Goal: Task Accomplishment & Management: Manage account settings

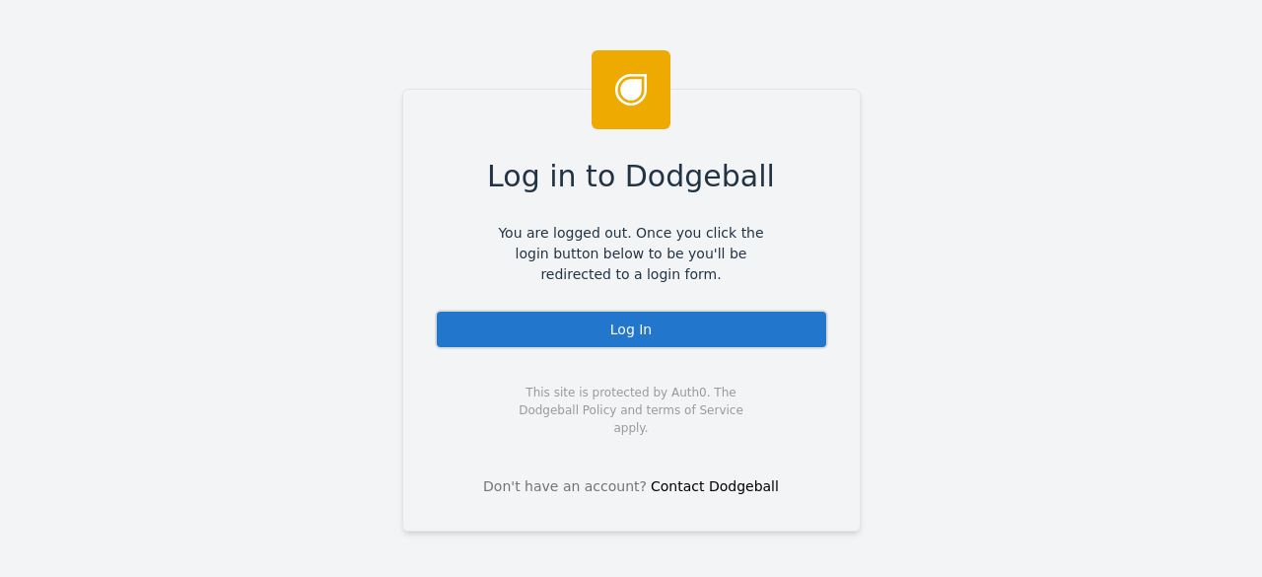
click at [609, 327] on div "Log In" at bounding box center [632, 329] width 394 height 39
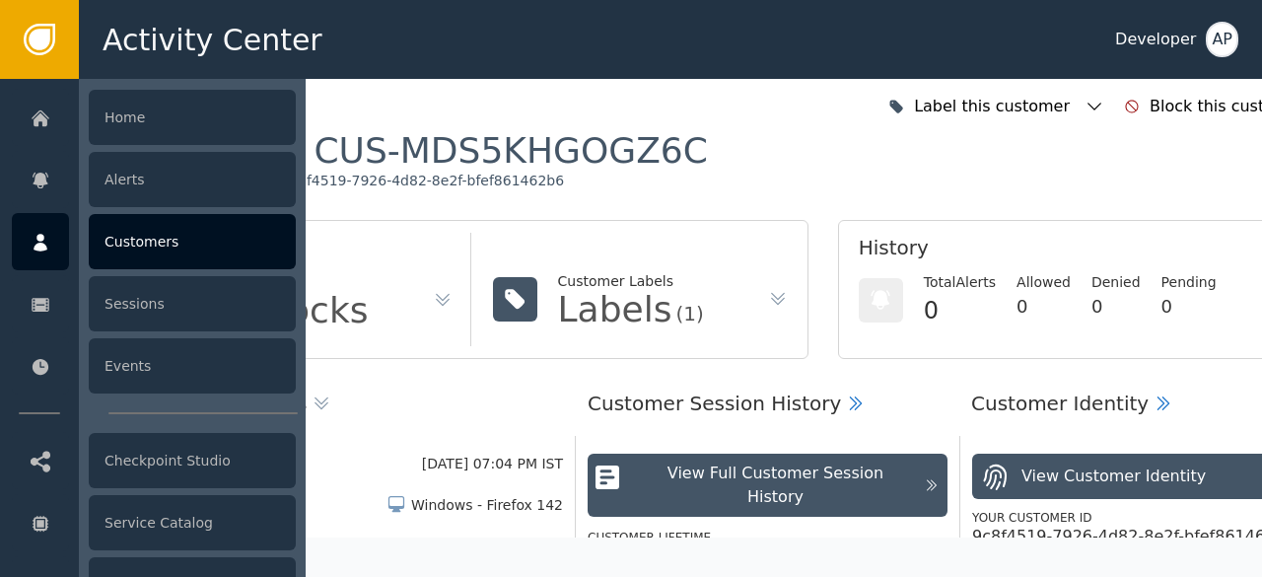
click at [36, 219] on div at bounding box center [40, 241] width 57 height 57
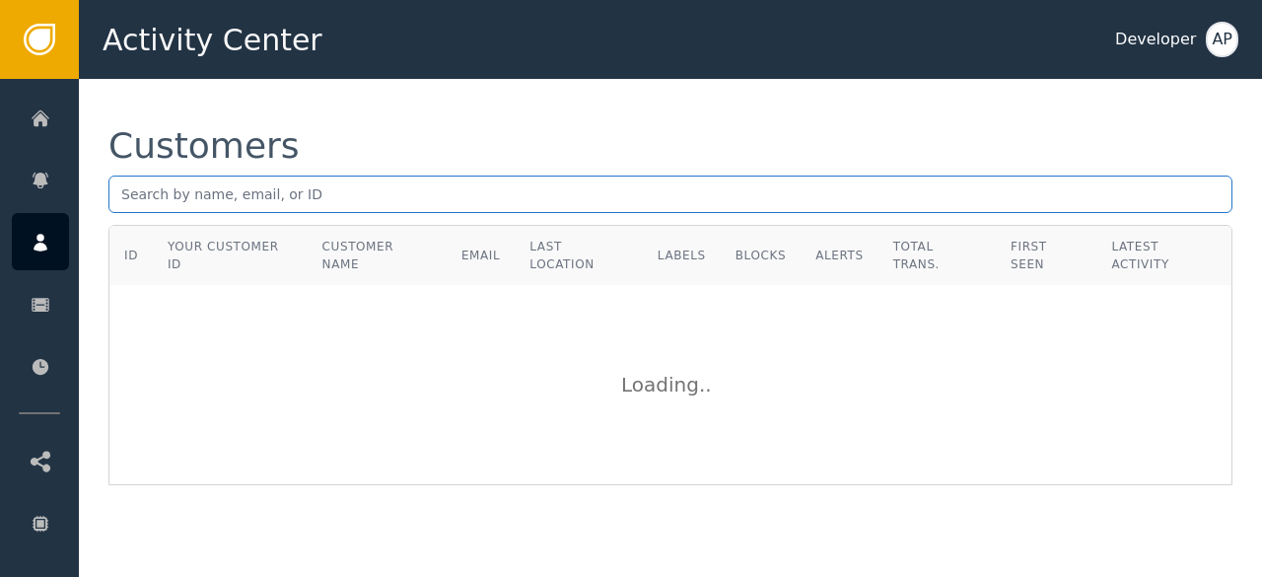
drag, startPoint x: 409, startPoint y: 170, endPoint x: 393, endPoint y: 186, distance: 23.7
click at [393, 186] on div "Customers" at bounding box center [670, 176] width 1124 height 97
click at [393, 186] on input "text" at bounding box center [670, 194] width 1124 height 37
paste input "[EMAIL_ADDRESS]..com"
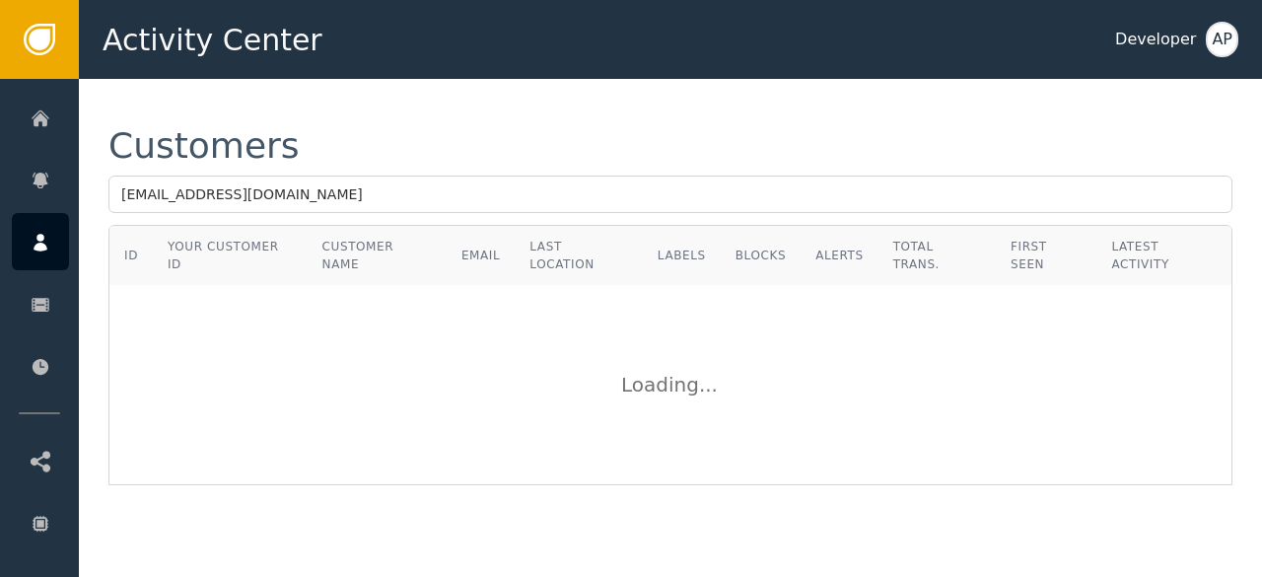
click at [436, 388] on div "Loading ..." at bounding box center [670, 384] width 1120 height 197
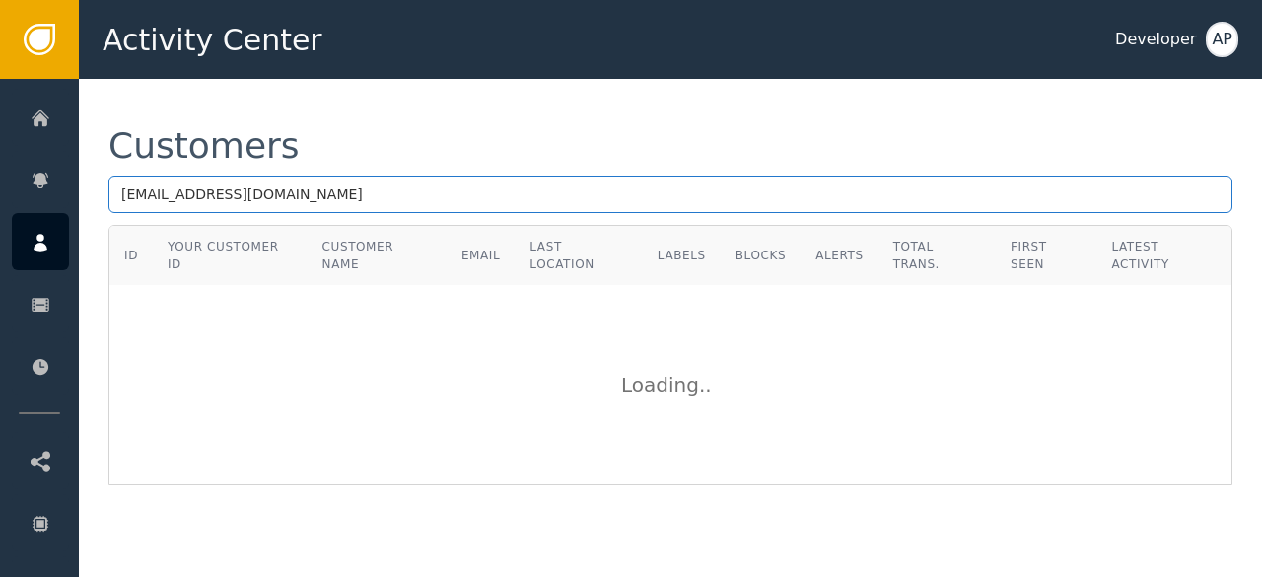
click at [448, 192] on input "[EMAIL_ADDRESS][DOMAIN_NAME]" at bounding box center [670, 194] width 1124 height 37
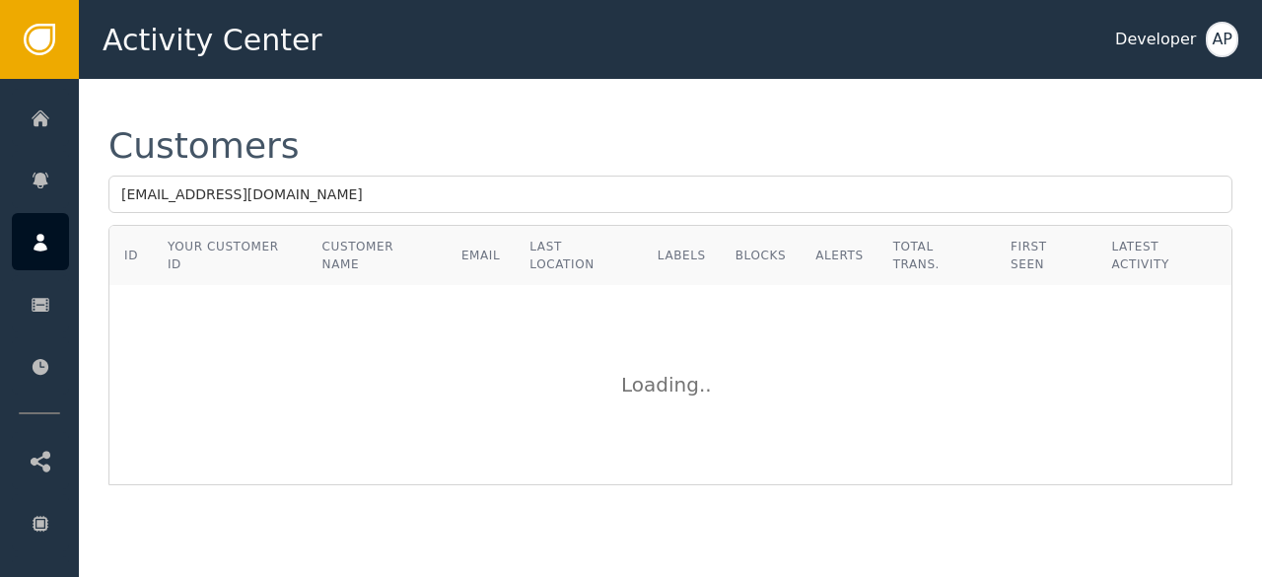
click at [577, 141] on div "Customers" at bounding box center [670, 146] width 1124 height 36
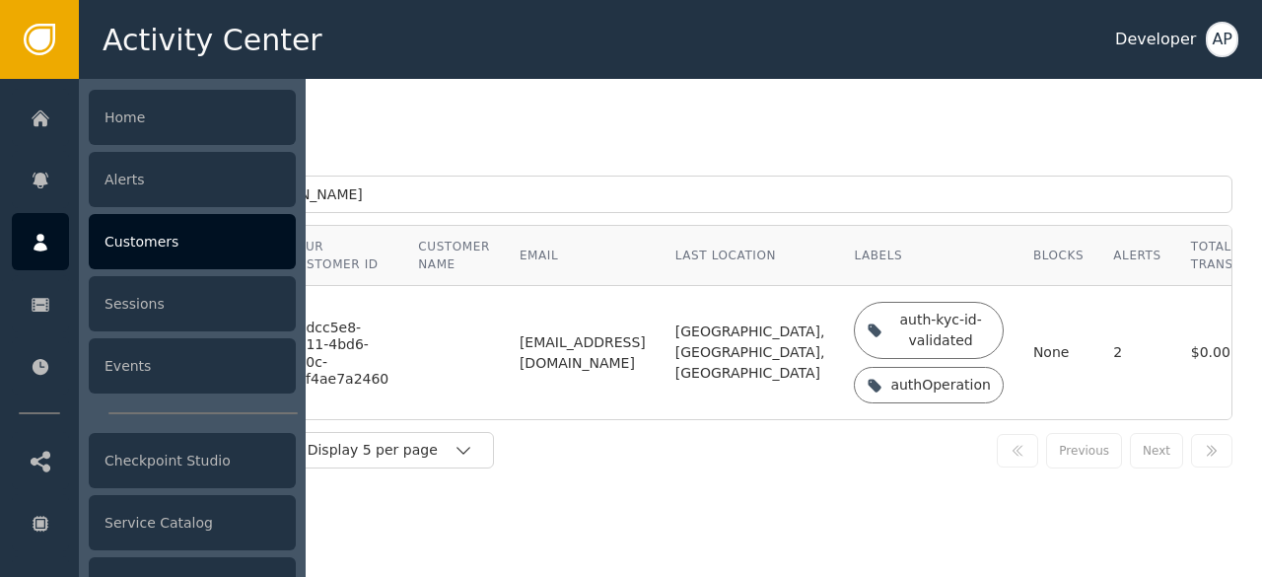
click at [55, 252] on div at bounding box center [40, 241] width 57 height 57
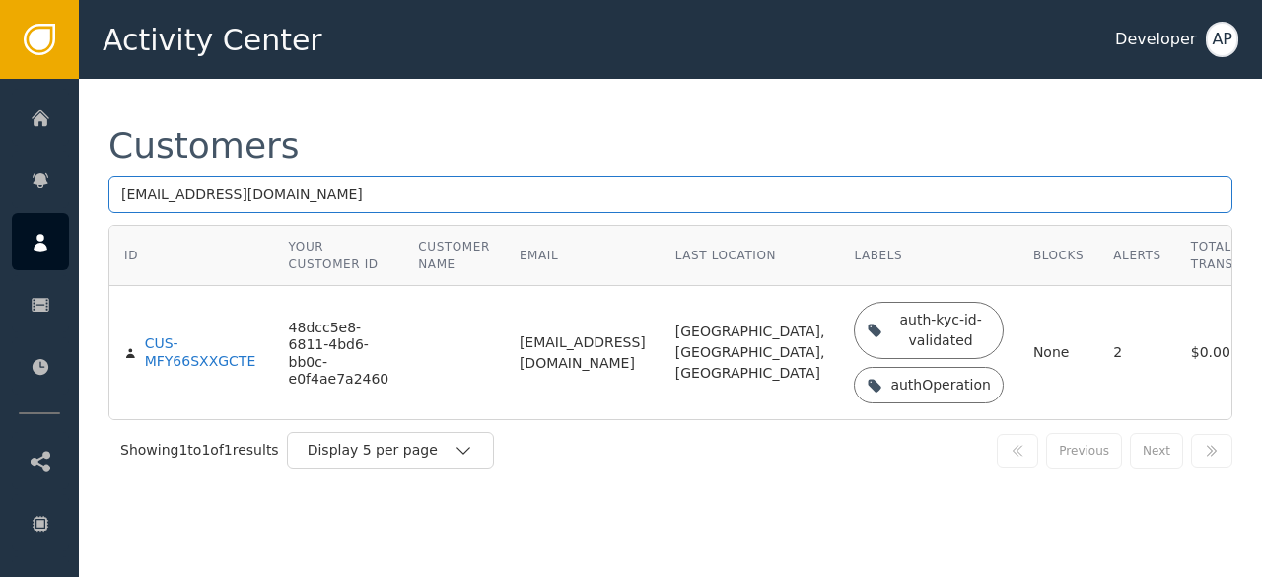
click at [372, 196] on input "[EMAIL_ADDRESS][DOMAIN_NAME]" at bounding box center [670, 194] width 1124 height 37
paste input "[EMAIL_ADDRESS][DOMAIN_NAME]"
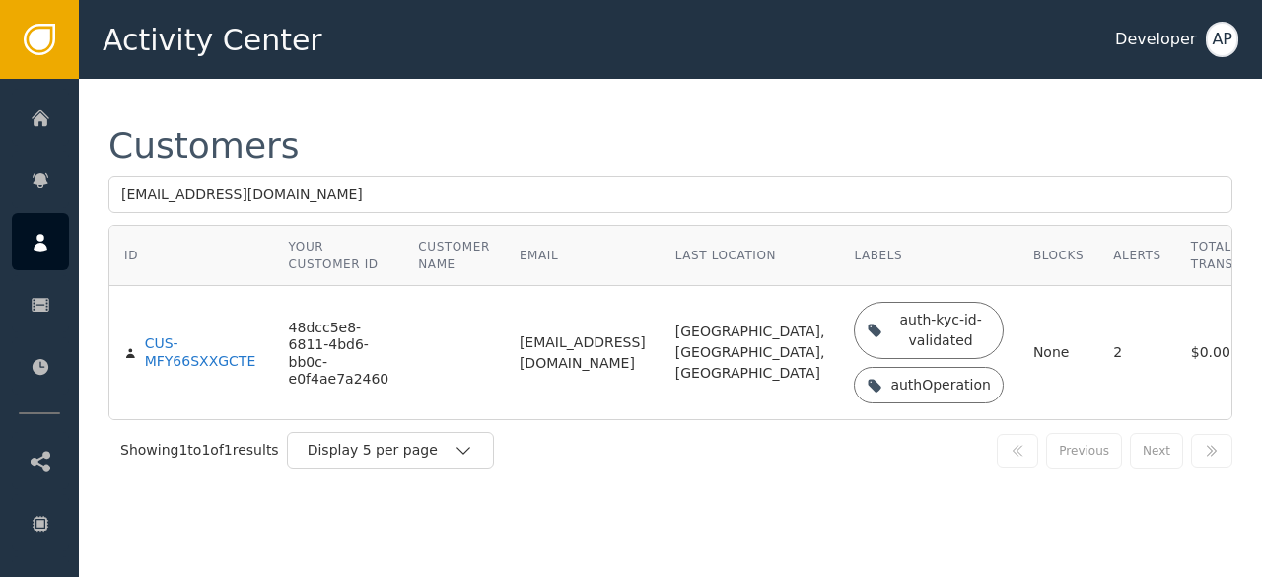
click at [418, 104] on div "Customers [EMAIL_ADDRESS][DOMAIN_NAME] ID Your Customer ID Customer Name Email …" at bounding box center [671, 304] width 1184 height 451
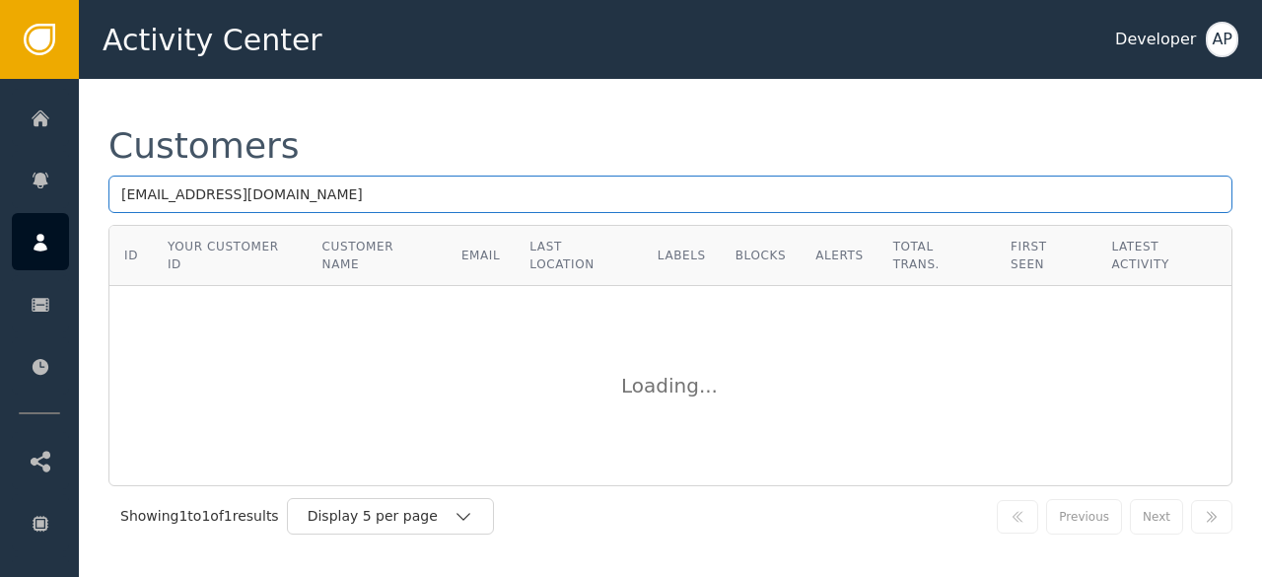
click at [359, 198] on input "[EMAIL_ADDRESS][DOMAIN_NAME]" at bounding box center [670, 194] width 1124 height 37
paste input "[EMAIL_ADDRESS][DOMAIN_NAME]"
type input "[EMAIL_ADDRESS][DOMAIN_NAME]"
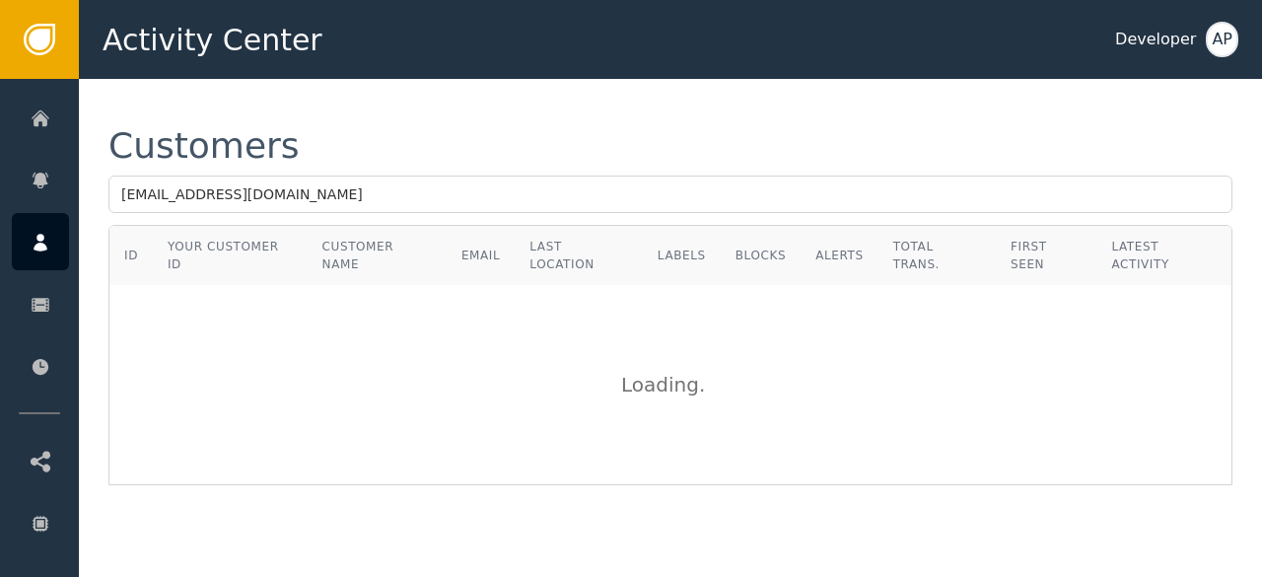
click at [488, 106] on div "Customers [EMAIL_ADDRESS][DOMAIN_NAME] ID Your Customer ID Customer Name Email …" at bounding box center [671, 307] width 1184 height 456
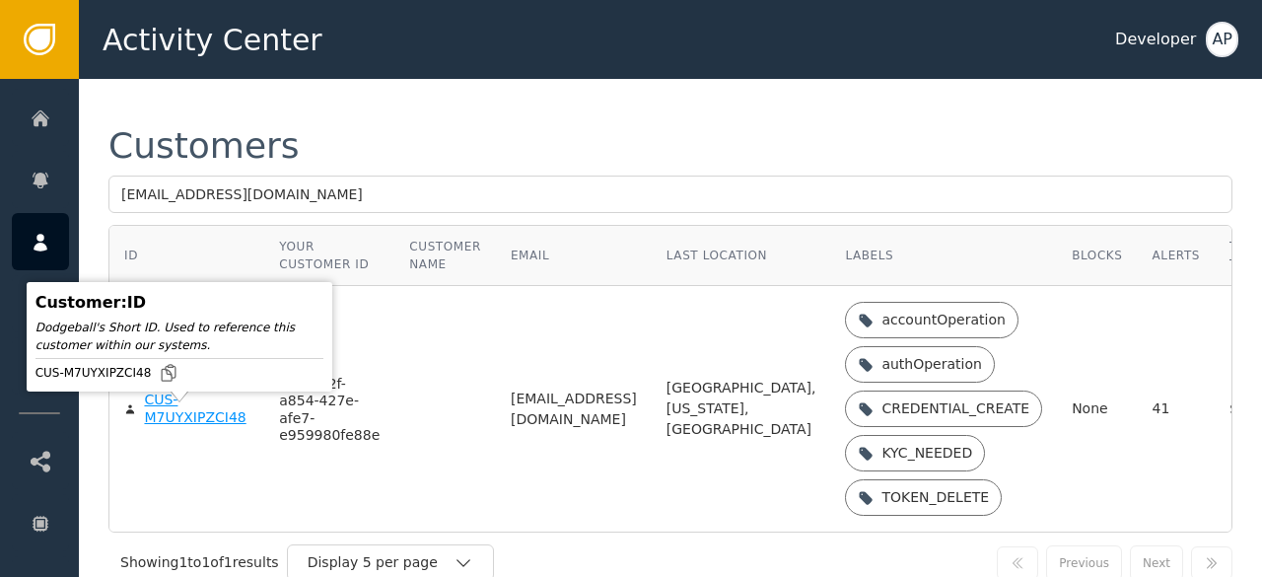
click at [155, 426] on div "CUS-M7UYXIPZCI48" at bounding box center [197, 409] width 106 height 35
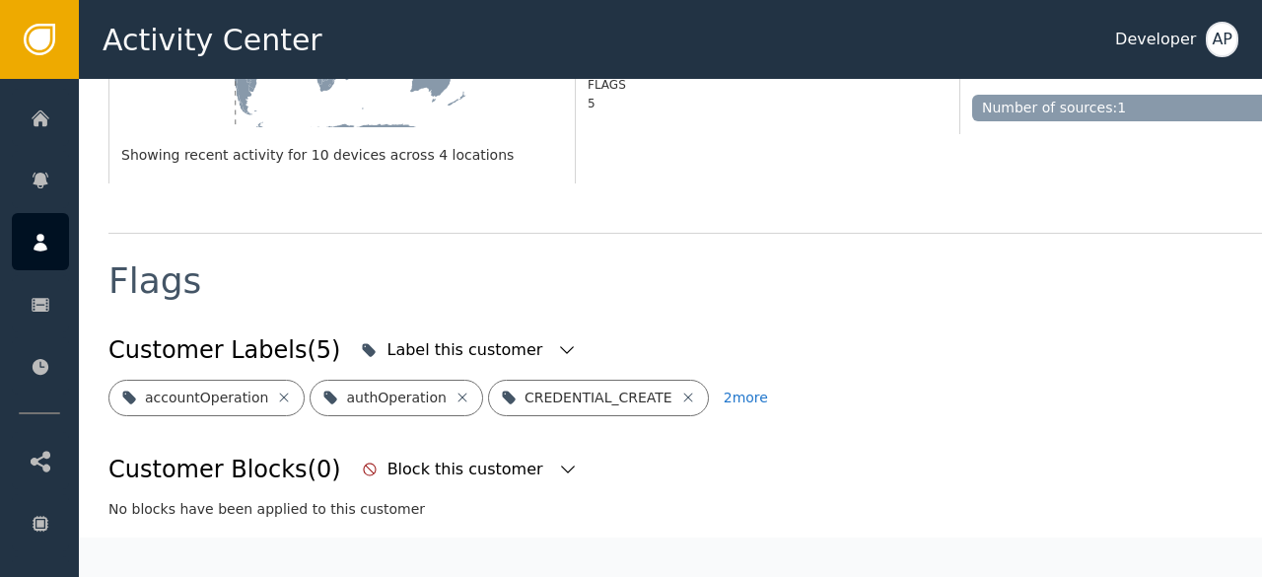
scroll to position [606, 0]
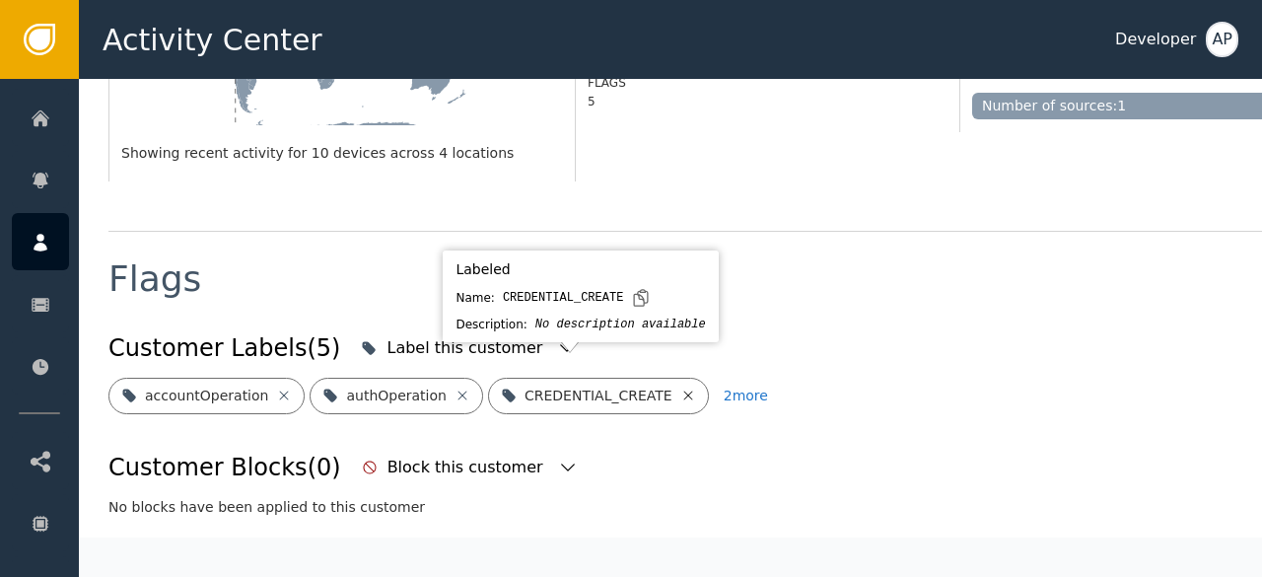
click at [681, 388] on icon at bounding box center [689, 396] width 16 height 16
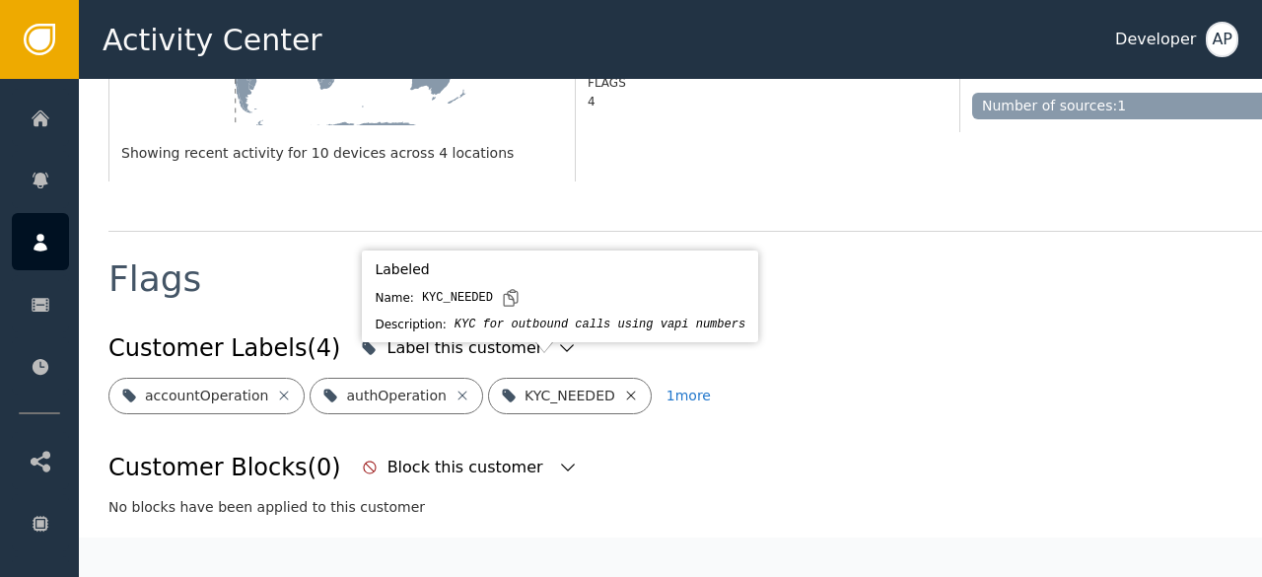
click at [623, 388] on icon at bounding box center [631, 396] width 16 height 16
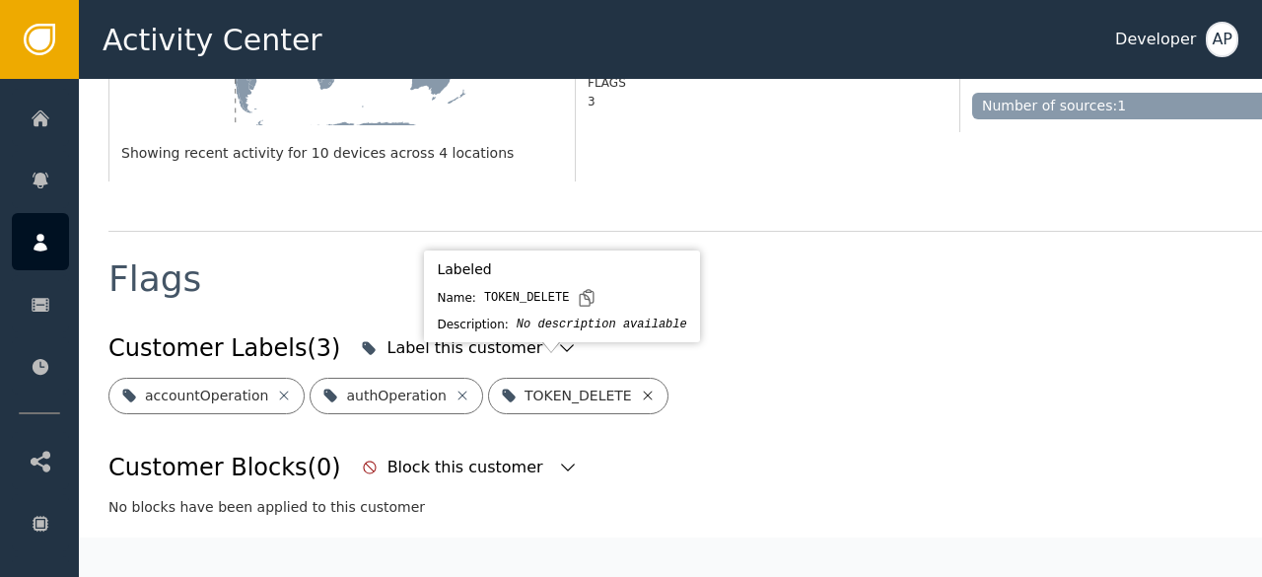
click at [640, 388] on icon at bounding box center [648, 396] width 16 height 16
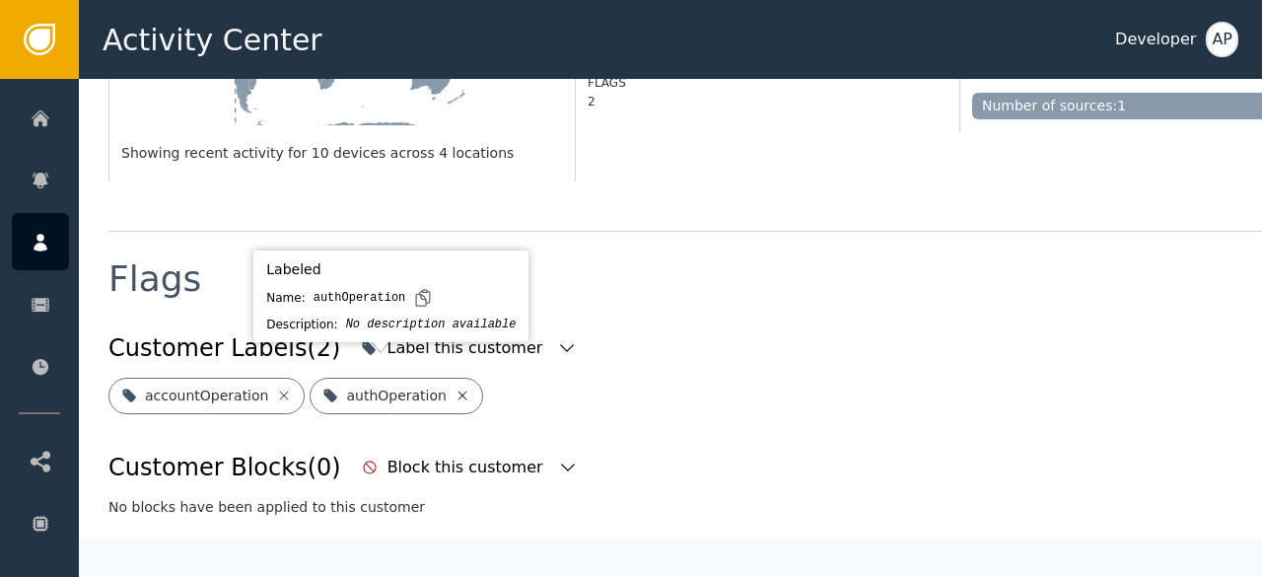
click at [455, 388] on icon at bounding box center [463, 396] width 16 height 16
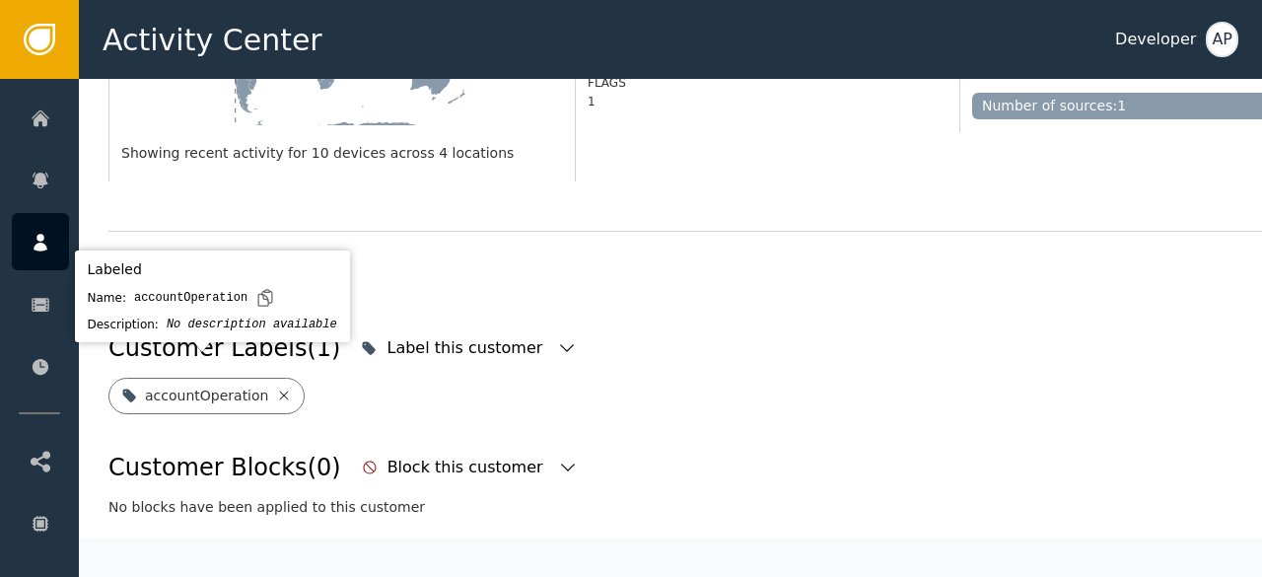
click at [280, 391] on icon at bounding box center [284, 395] width 9 height 9
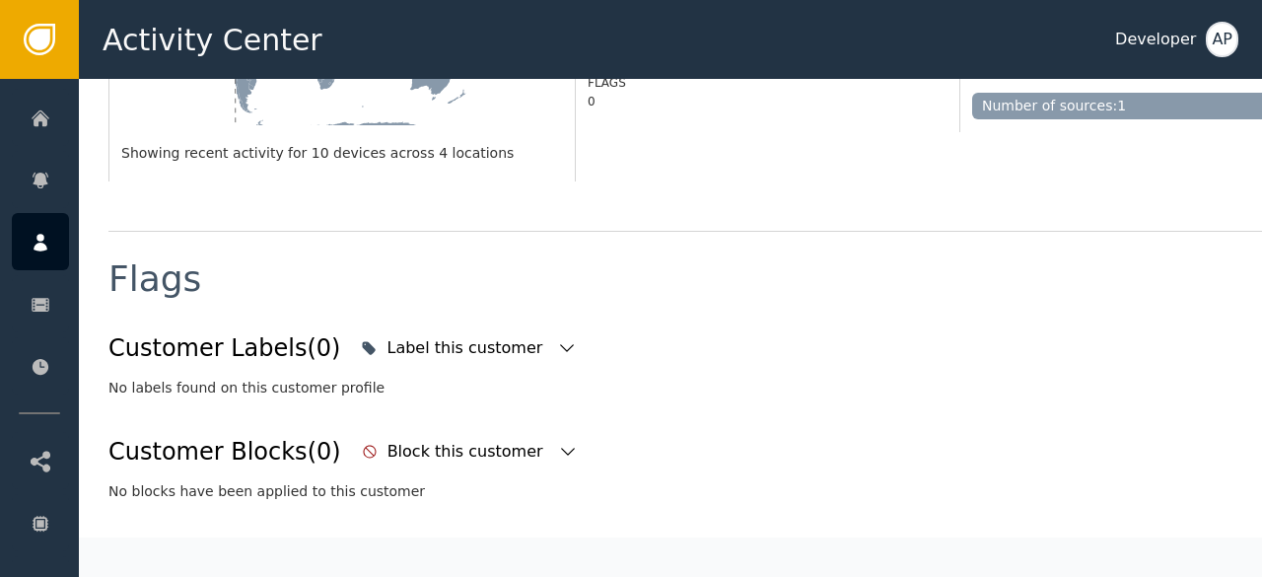
scroll to position [596, 0]
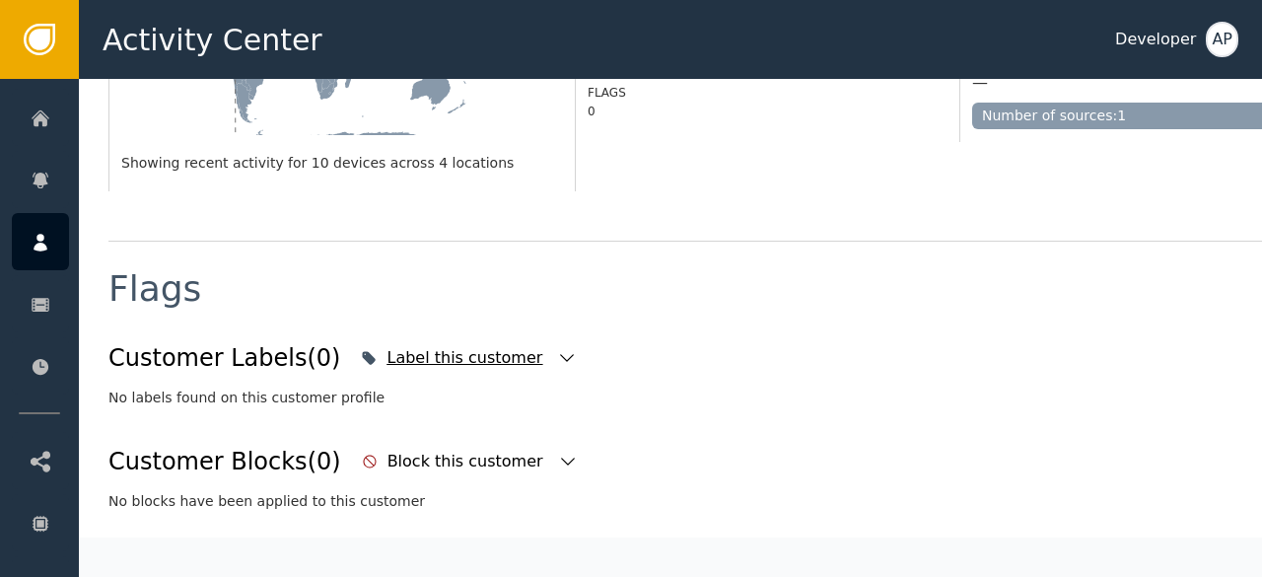
click at [462, 352] on div "Label this customer" at bounding box center [469, 357] width 226 height 43
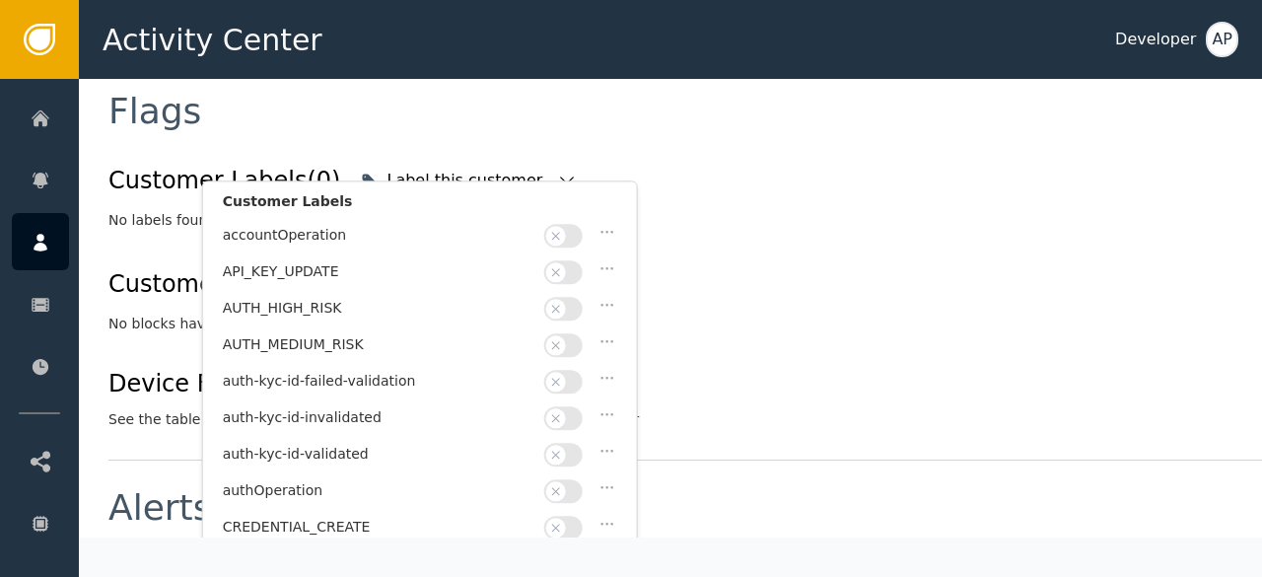
scroll to position [785, 0]
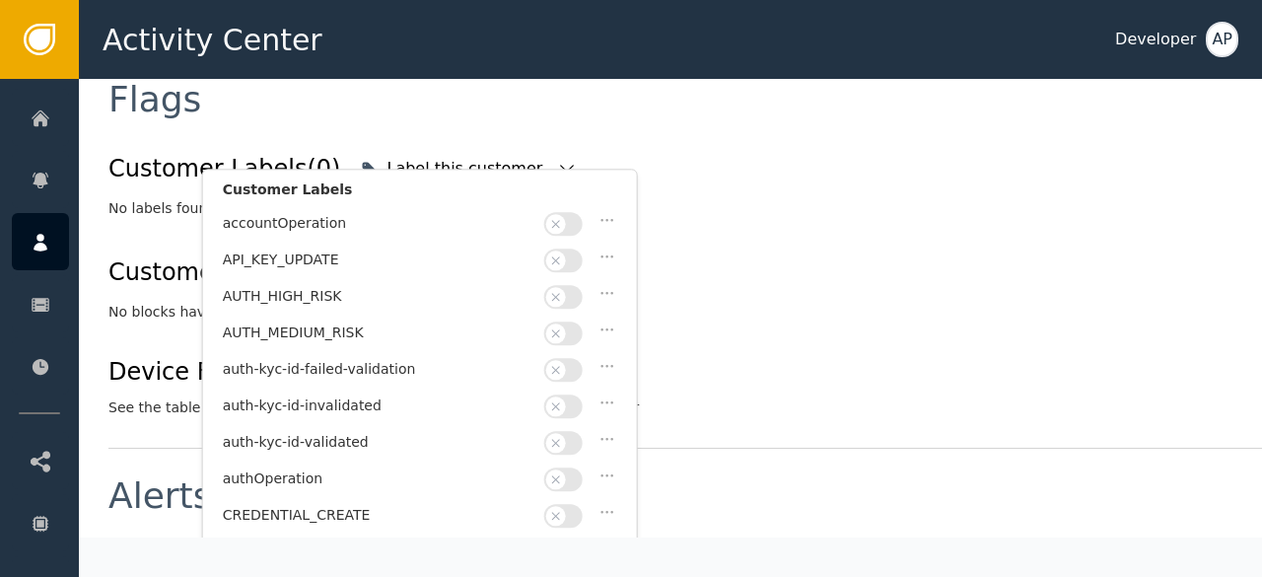
click at [573, 431] on button "button" at bounding box center [563, 443] width 38 height 24
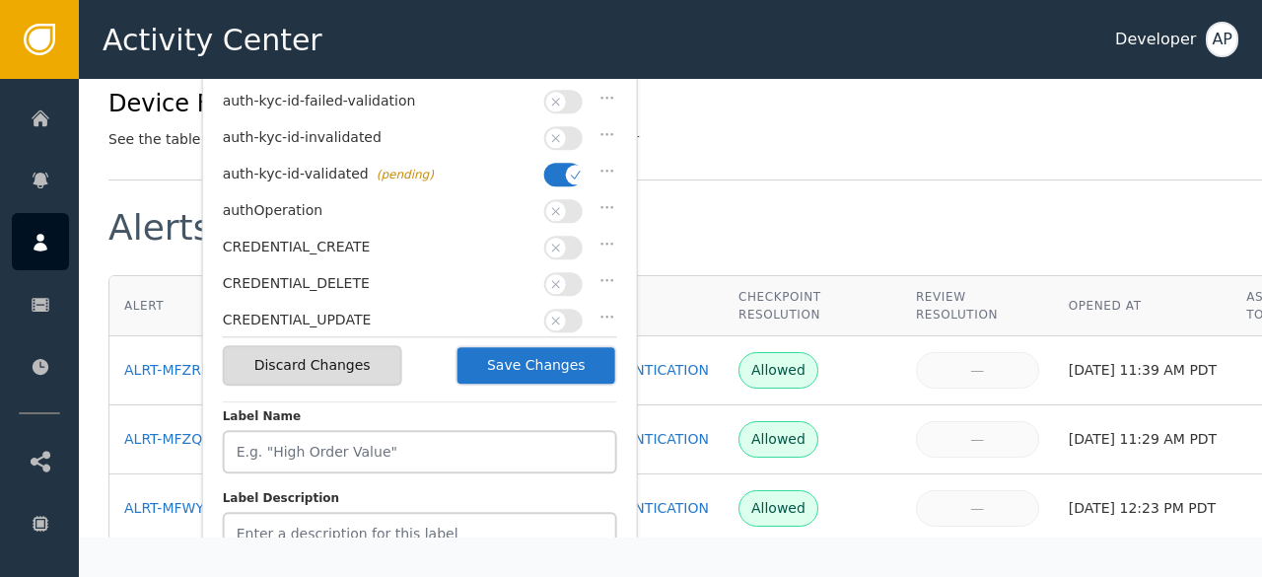
click at [558, 366] on button "Save Changes" at bounding box center [537, 365] width 162 height 40
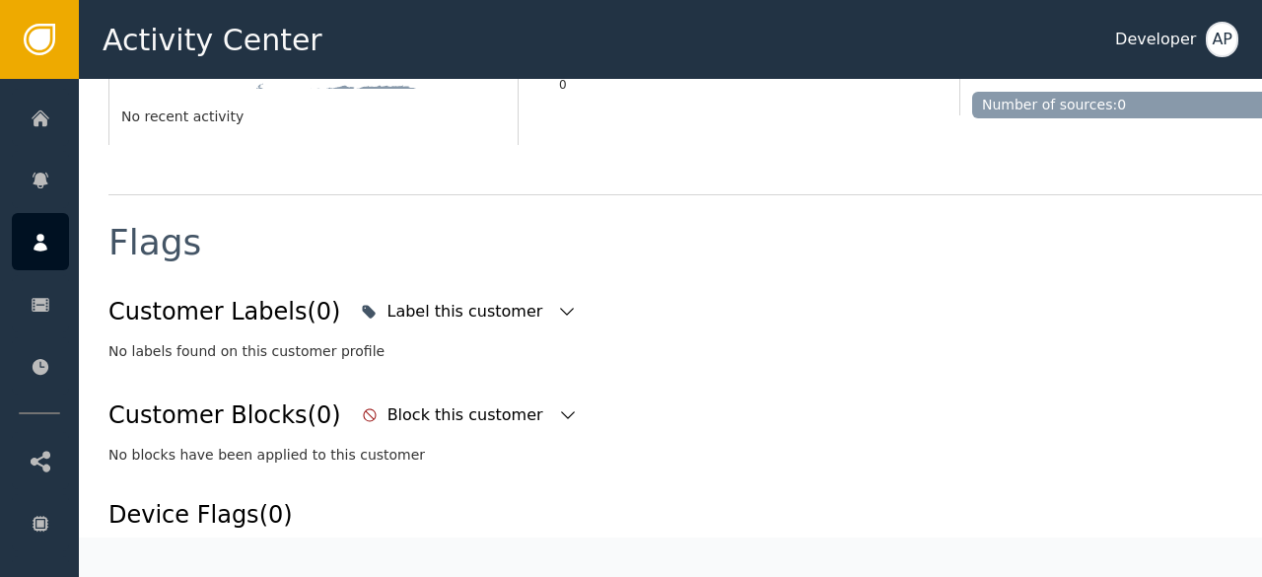
scroll to position [641, 0]
